Goal: Task Accomplishment & Management: Complete application form

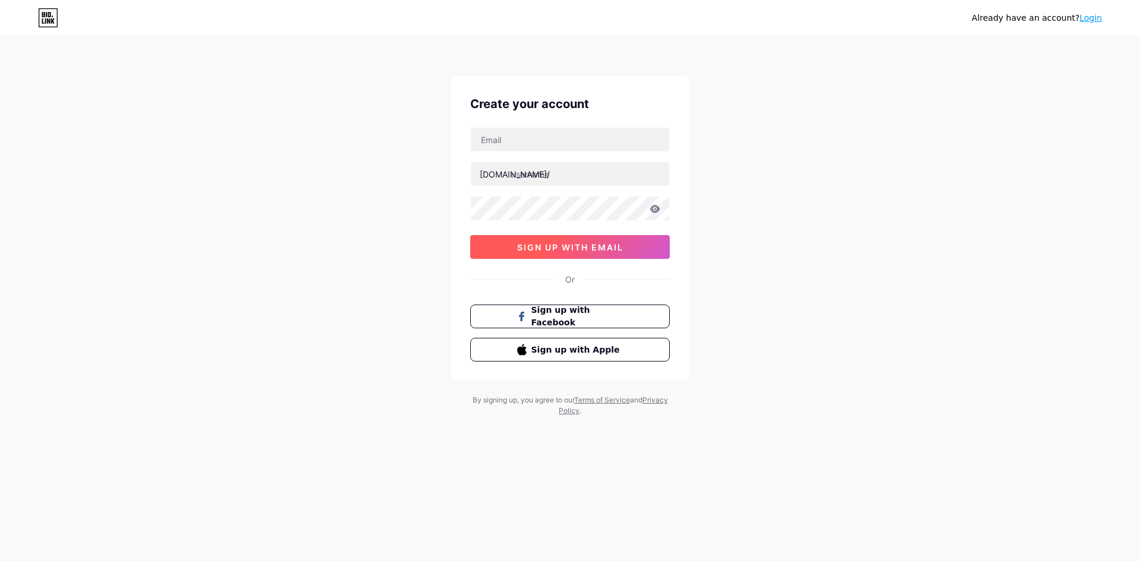
click at [591, 247] on span "sign up with email" at bounding box center [570, 247] width 106 height 10
drag, startPoint x: 587, startPoint y: 254, endPoint x: 557, endPoint y: 176, distance: 83.4
click at [586, 253] on button "sign up with email" at bounding box center [569, 247] width 199 height 24
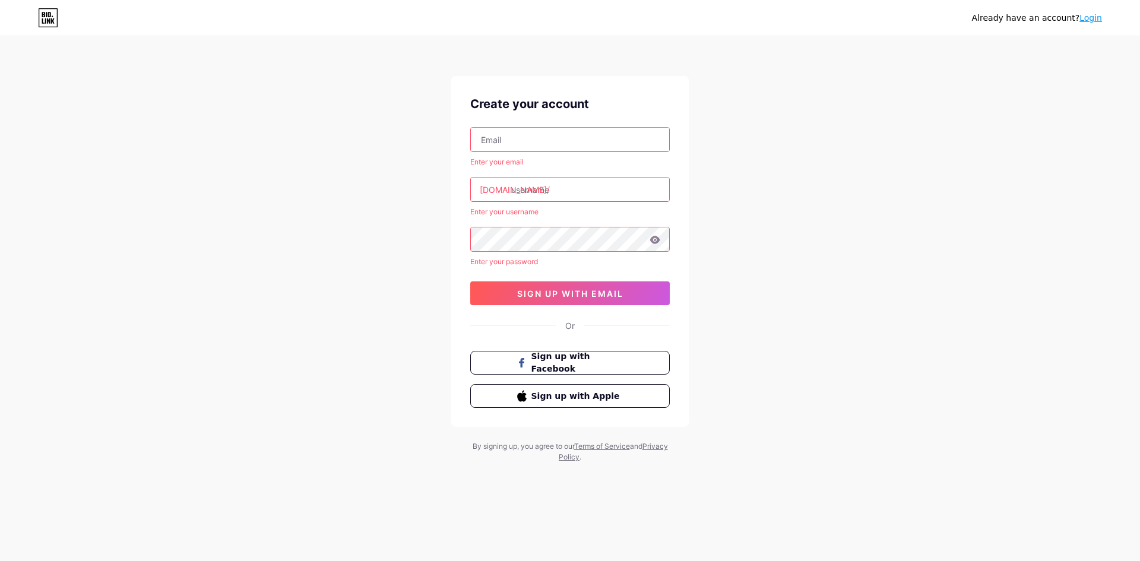
click at [544, 141] on input "text" at bounding box center [570, 140] width 198 height 24
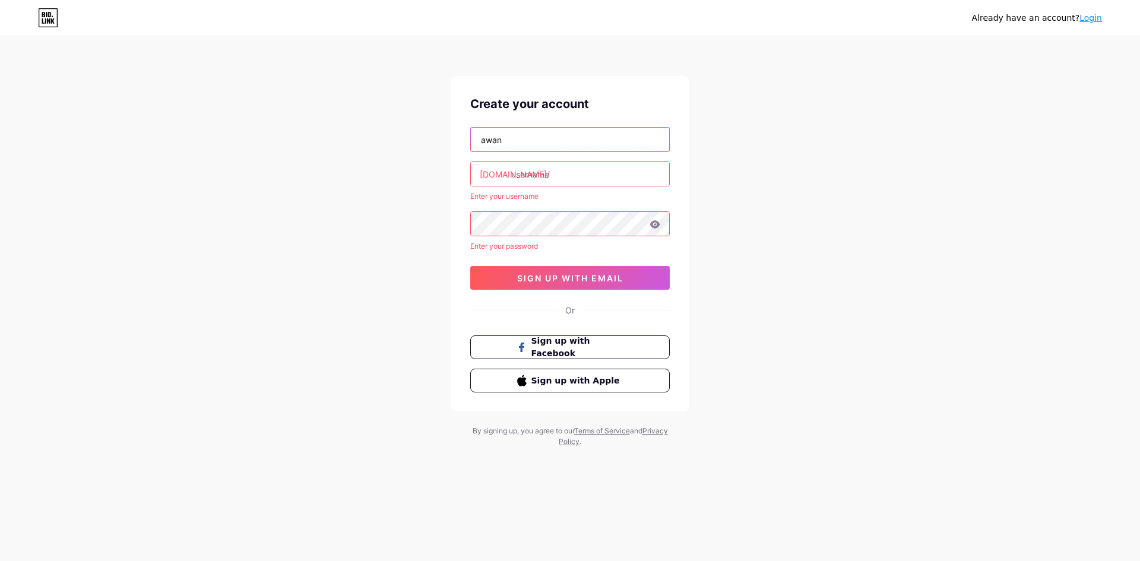
type input "awannn5000@gmail.com"
click at [558, 176] on input "text" at bounding box center [570, 174] width 198 height 24
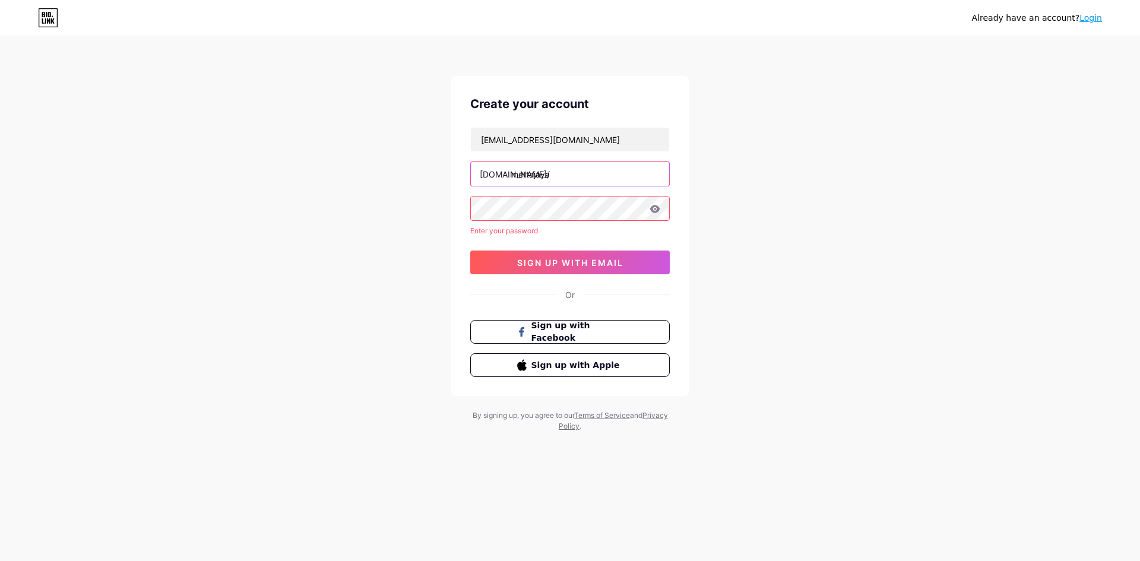
type input "mettajaya"
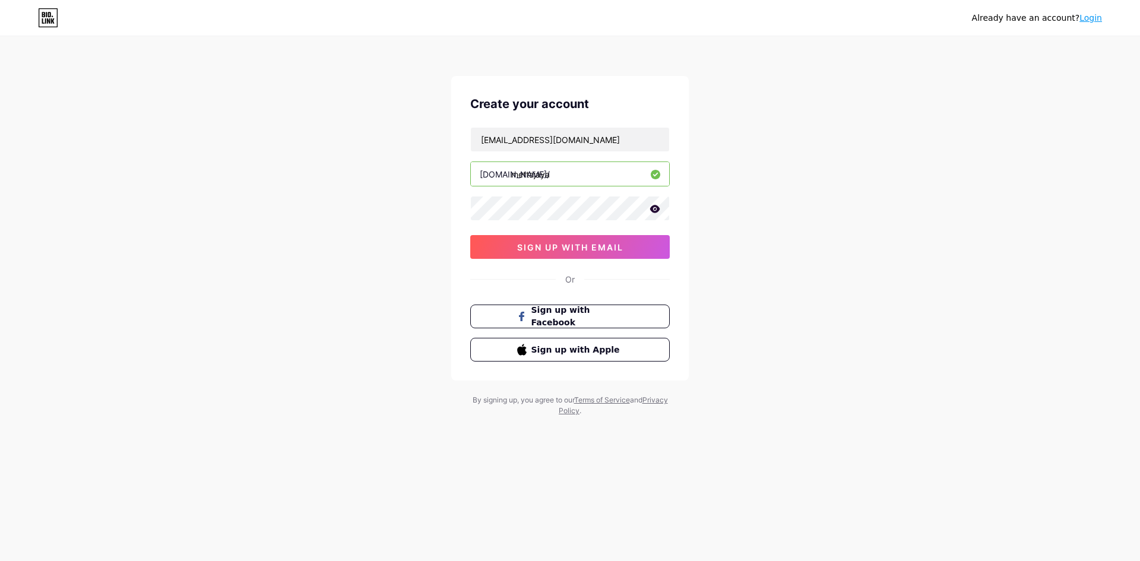
click at [656, 208] on icon at bounding box center [654, 209] width 11 height 8
drag, startPoint x: 656, startPoint y: 208, endPoint x: 626, endPoint y: 253, distance: 53.8
click at [656, 208] on icon at bounding box center [654, 209] width 10 height 8
click at [623, 251] on button "sign up with email" at bounding box center [569, 247] width 199 height 24
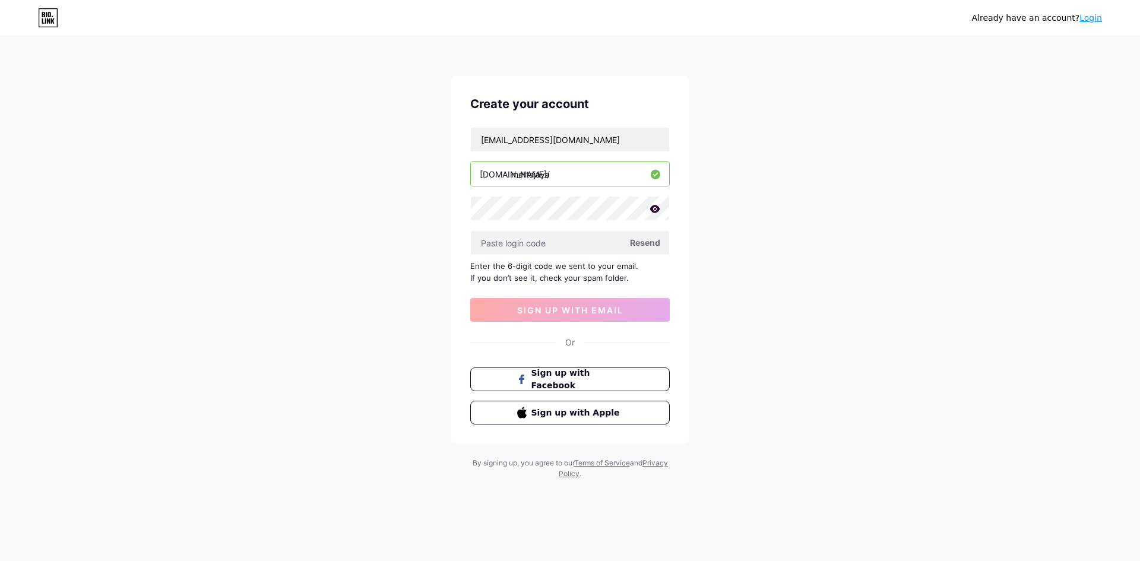
click at [653, 244] on span "Resend" at bounding box center [645, 242] width 30 height 12
click at [639, 242] on span "Resend" at bounding box center [645, 242] width 30 height 12
click at [656, 245] on span "Resend" at bounding box center [645, 242] width 30 height 12
click at [542, 241] on input "text" at bounding box center [570, 243] width 198 height 24
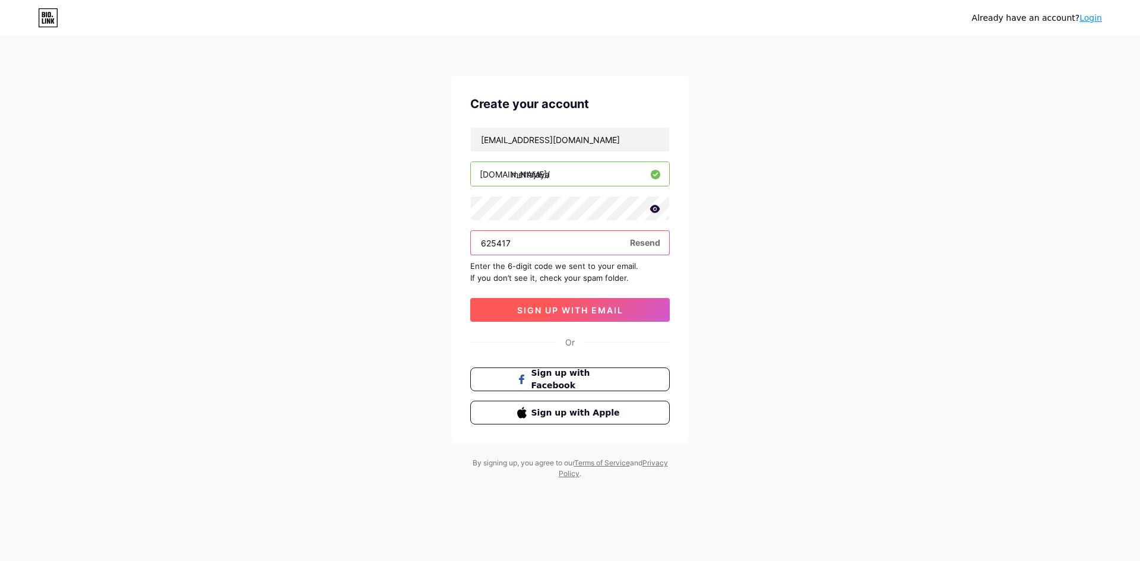
type input "625417"
click at [590, 313] on span "sign up with email" at bounding box center [570, 310] width 106 height 10
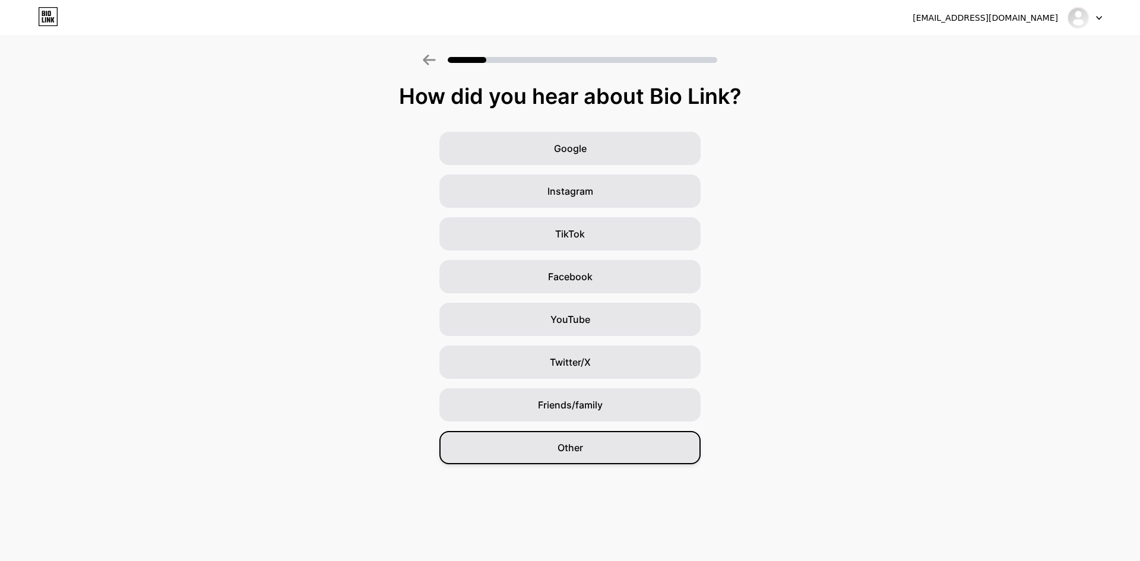
click at [586, 454] on div "Other" at bounding box center [569, 447] width 261 height 33
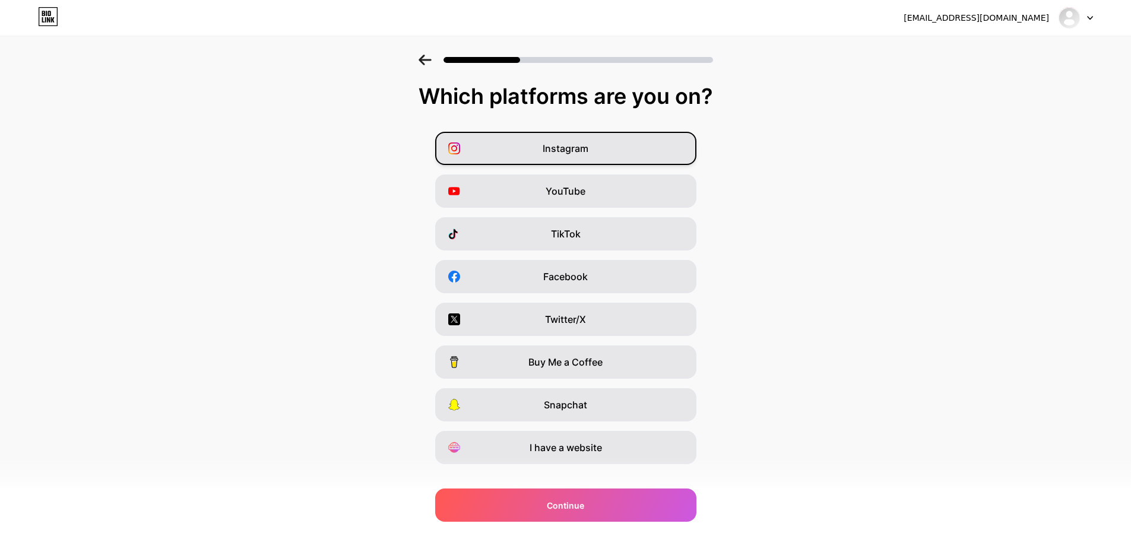
click at [625, 156] on div "Instagram" at bounding box center [565, 148] width 261 height 33
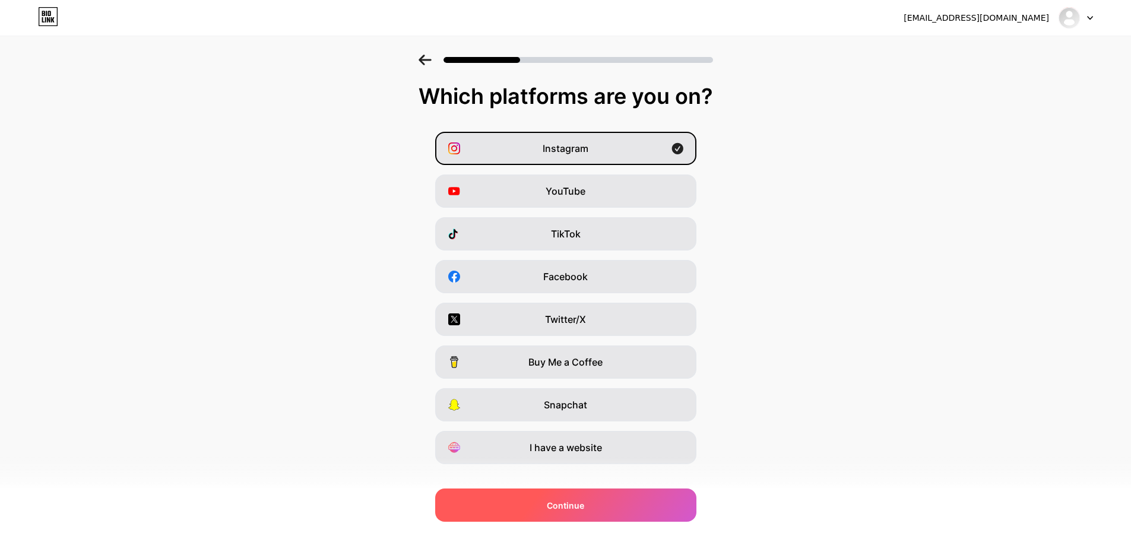
click at [624, 500] on div "Continue" at bounding box center [565, 504] width 261 height 33
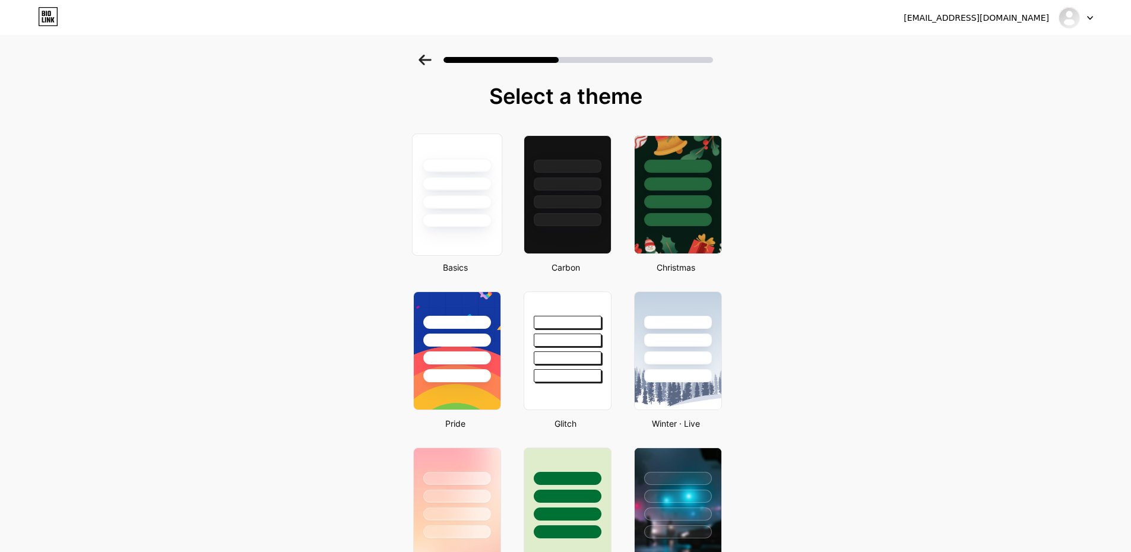
click at [474, 217] on div at bounding box center [456, 221] width 69 height 14
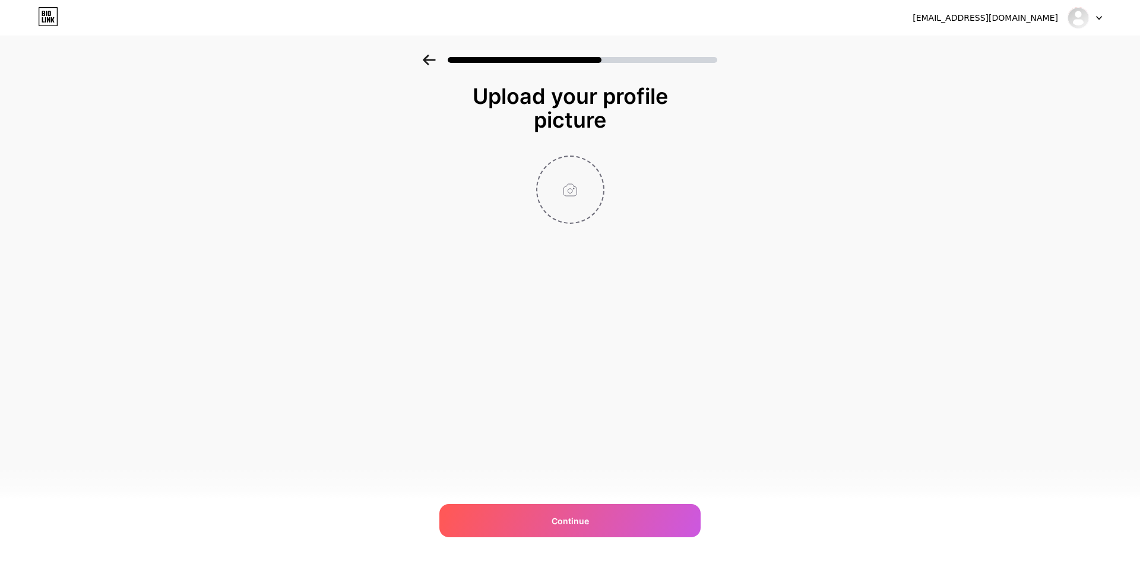
click at [573, 195] on input "file" at bounding box center [570, 190] width 66 height 66
type input "C:\fakepath\Untitled-1.png"
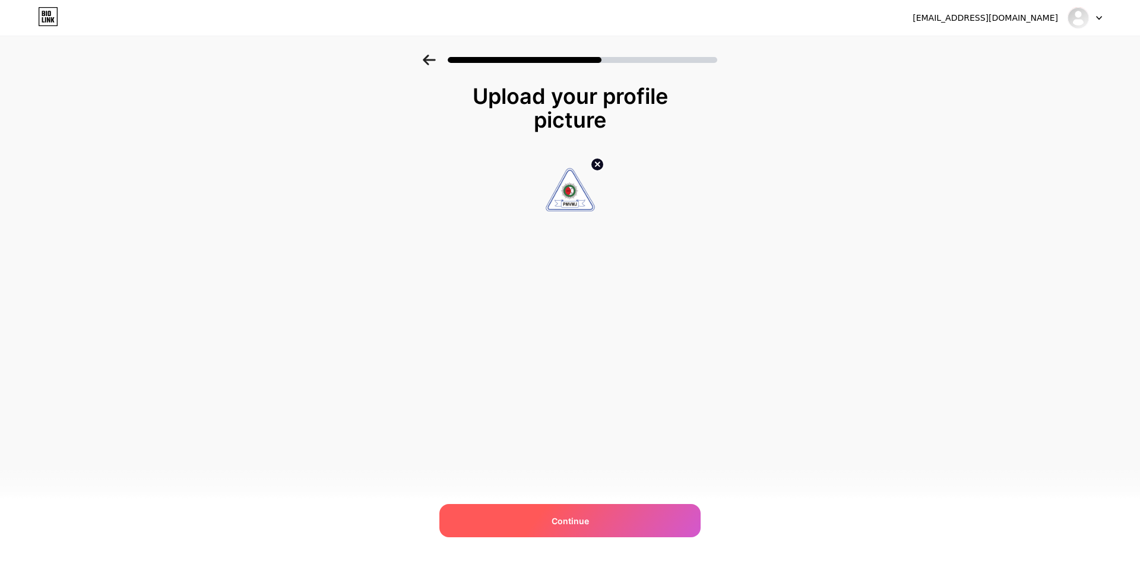
click at [621, 514] on div "Continue" at bounding box center [569, 520] width 261 height 33
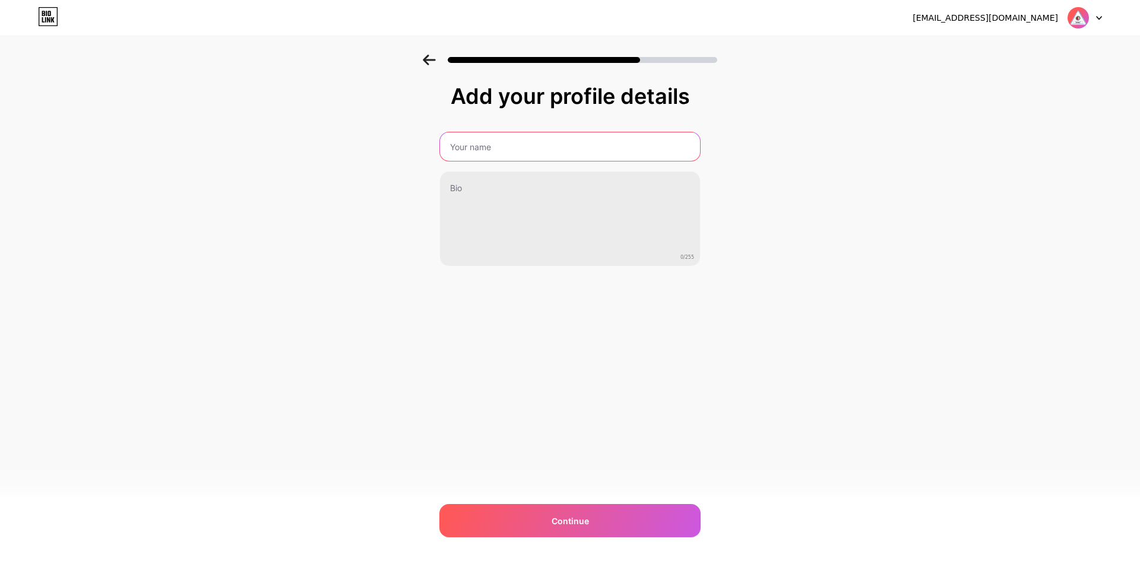
click at [521, 141] on input "text" at bounding box center [570, 146] width 260 height 28
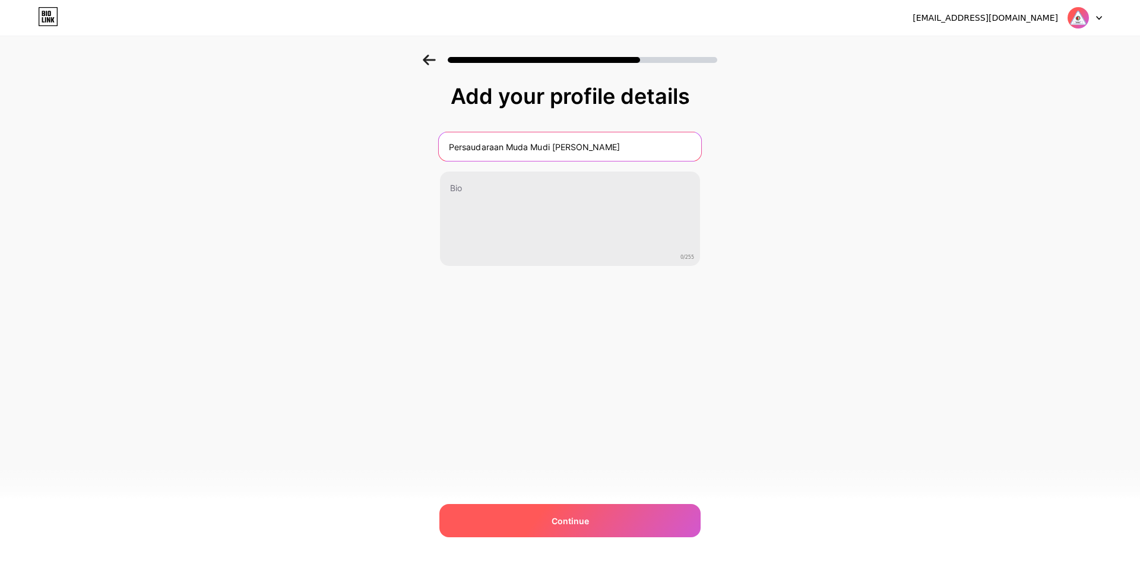
type input "Persaudaraan Muda Mudi Vihara Metta Jaya"
click at [639, 521] on div "Continue" at bounding box center [569, 520] width 261 height 33
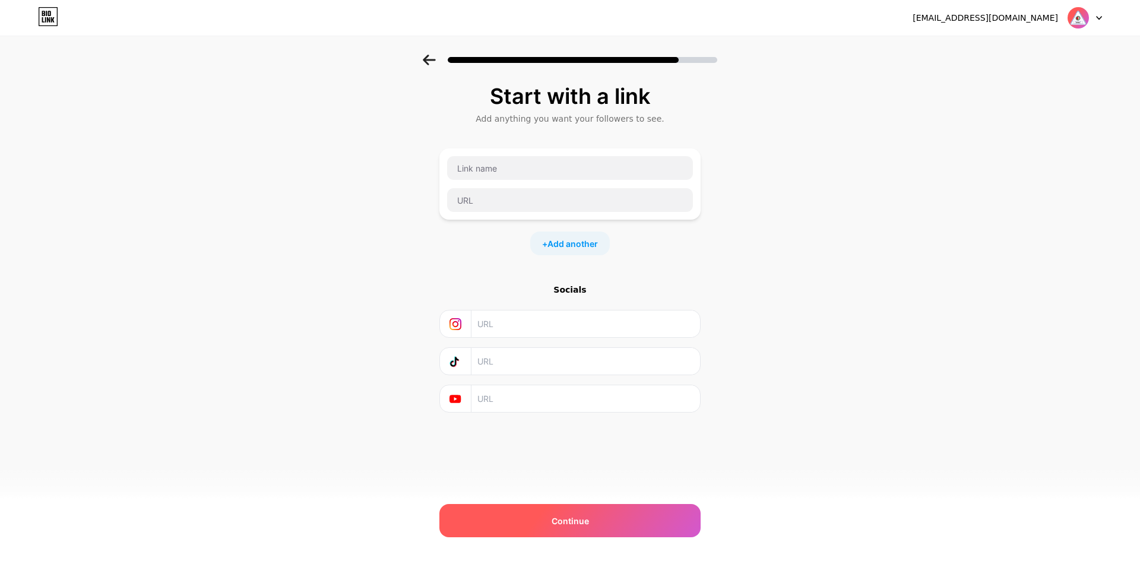
click at [595, 506] on div "Continue" at bounding box center [569, 520] width 261 height 33
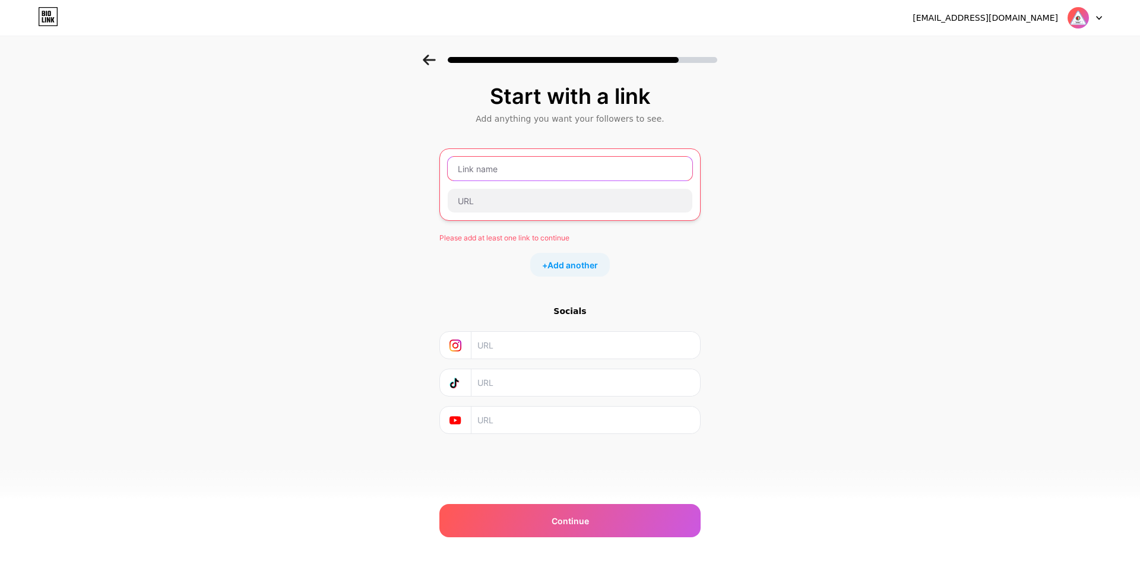
click at [540, 169] on input "text" at bounding box center [570, 169] width 245 height 24
click at [1083, 15] on img at bounding box center [1078, 18] width 23 height 23
click at [811, 230] on div "Start with a link Add anything you want your followers to see. Please add at le…" at bounding box center [570, 274] width 1140 height 439
